Goal: Book appointment/travel/reservation

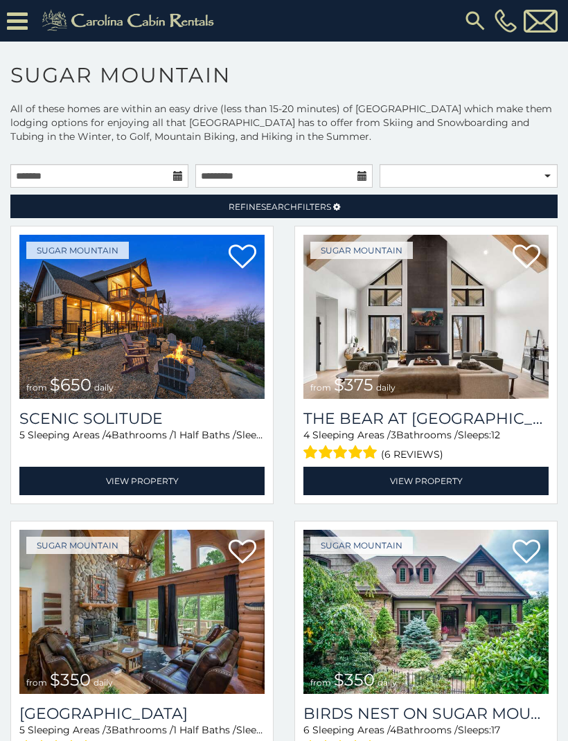
click at [492, 360] on img at bounding box center [425, 317] width 245 height 164
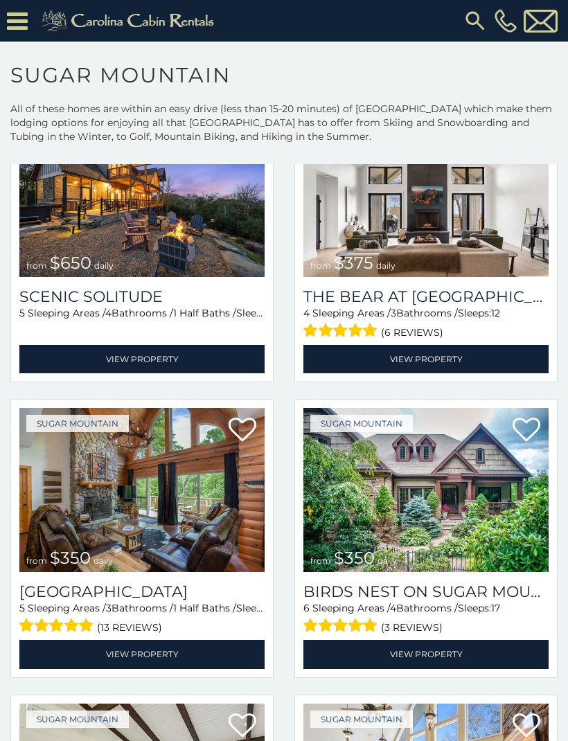
scroll to position [120, 0]
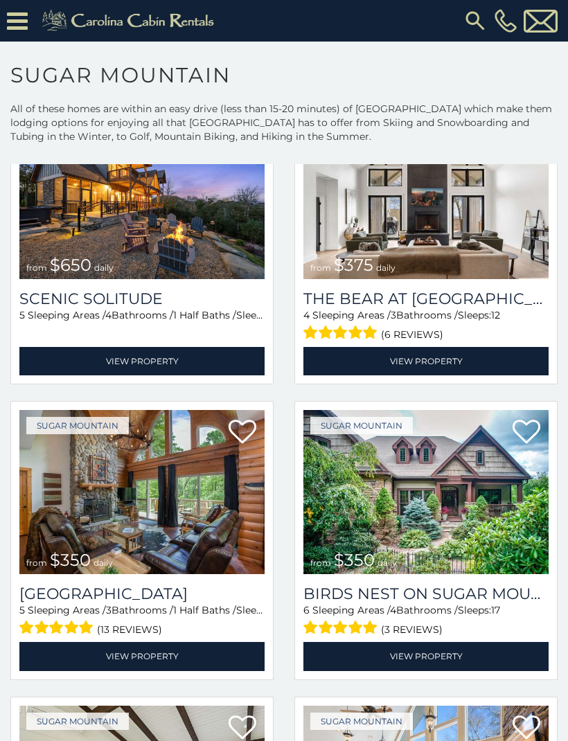
click at [55, 195] on img at bounding box center [141, 197] width 245 height 164
click at [62, 205] on img at bounding box center [141, 197] width 245 height 164
click at [115, 375] on link "View Property" at bounding box center [141, 361] width 245 height 28
click at [114, 375] on link "View Property" at bounding box center [141, 361] width 245 height 28
click at [109, 375] on link "View Property" at bounding box center [141, 361] width 245 height 28
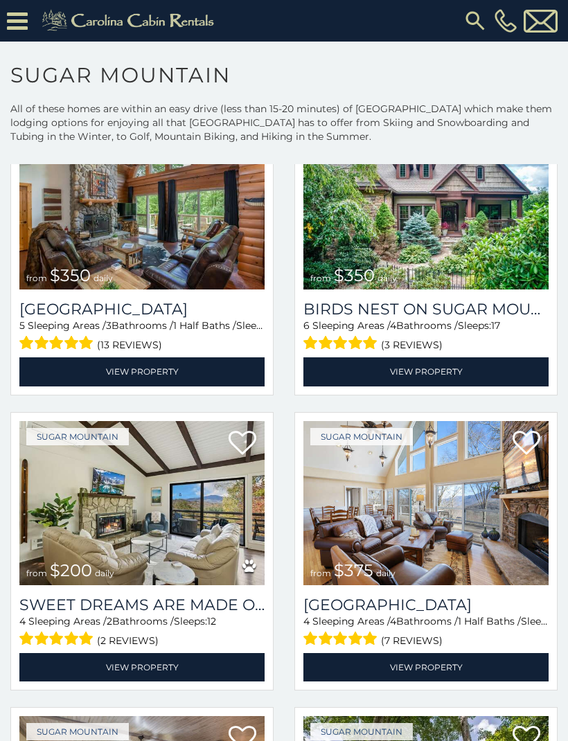
scroll to position [403, 0]
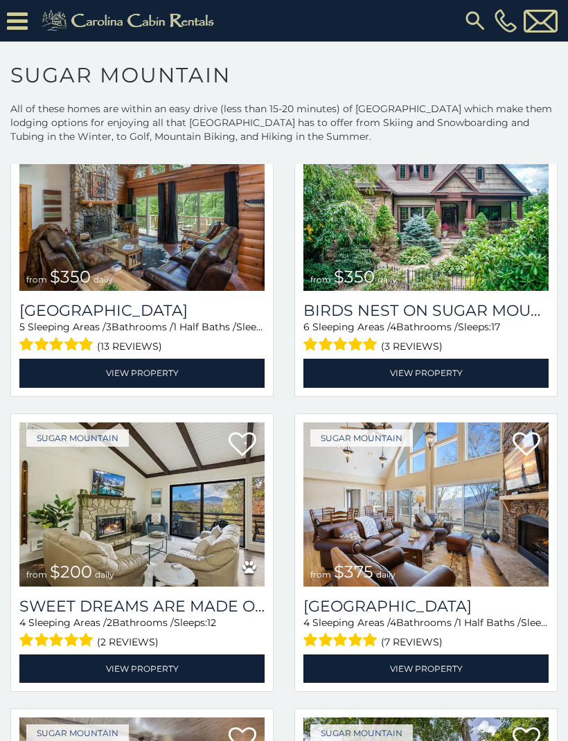
click at [488, 233] on img at bounding box center [425, 209] width 245 height 164
click at [442, 381] on link "View Property" at bounding box center [425, 373] width 245 height 28
click at [503, 383] on link "View Property" at bounding box center [425, 373] width 245 height 28
